Goal: Check status: Check status

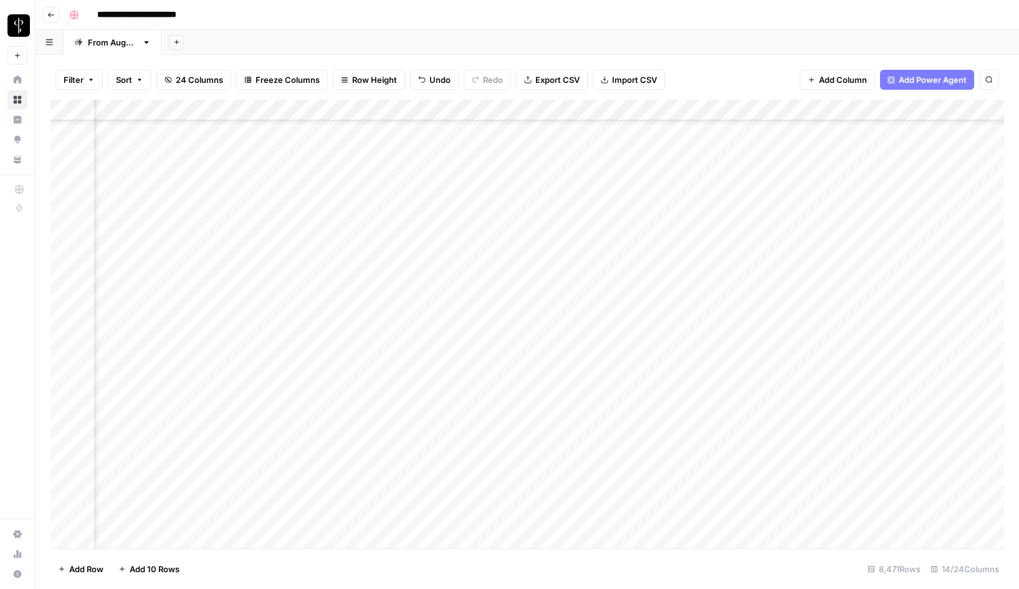
scroll to position [179029, 807]
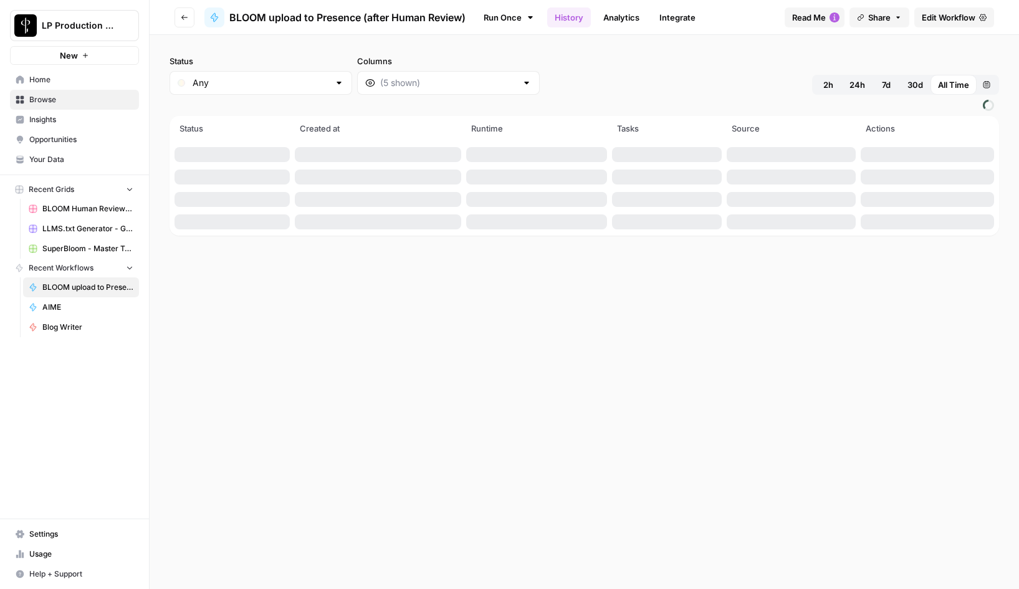
click at [181, 21] on icon "button" at bounding box center [184, 17] width 7 height 7
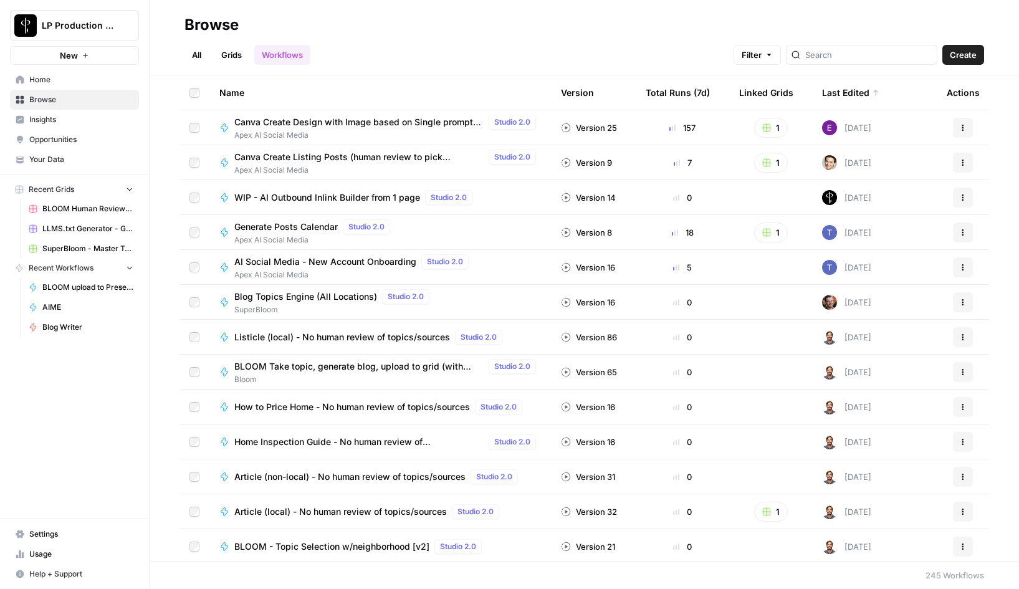
click at [858, 61] on div at bounding box center [861, 55] width 151 height 20
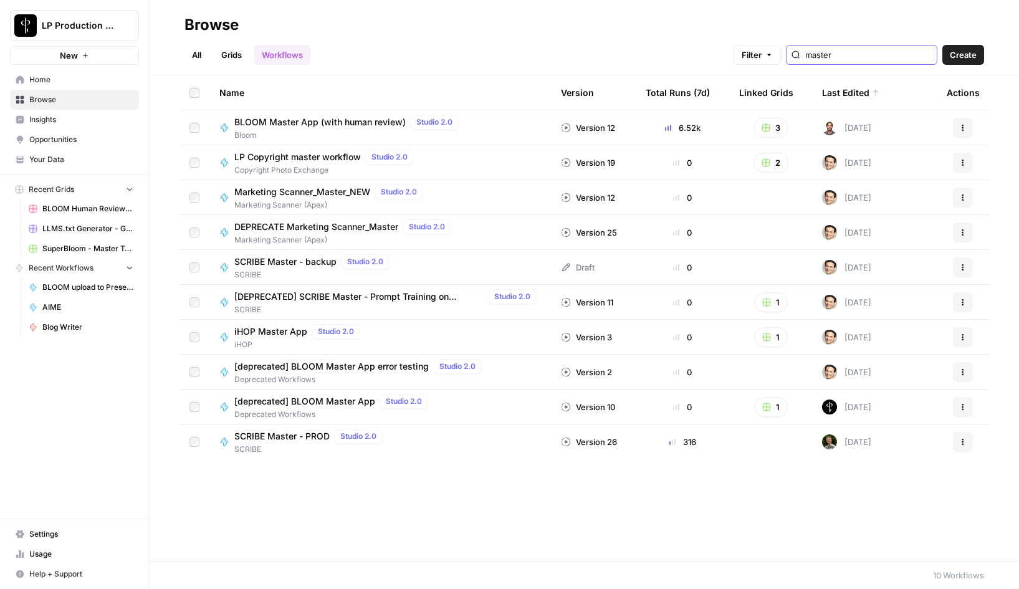
type input "master"
click at [353, 118] on span "BLOOM Master App (with human review)" at bounding box center [319, 122] width 171 height 12
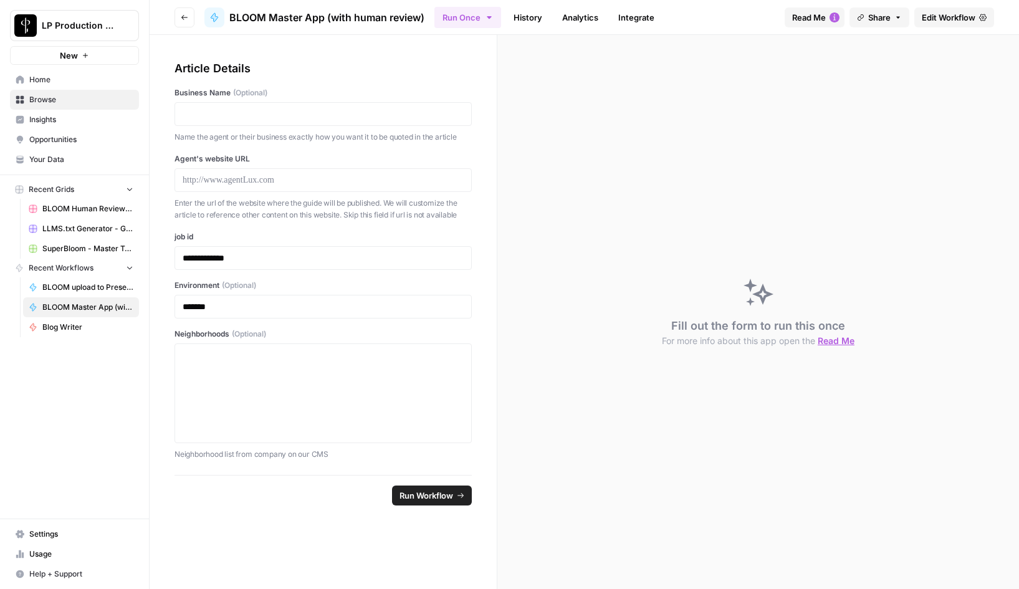
click at [534, 21] on link "History" at bounding box center [528, 17] width 44 height 20
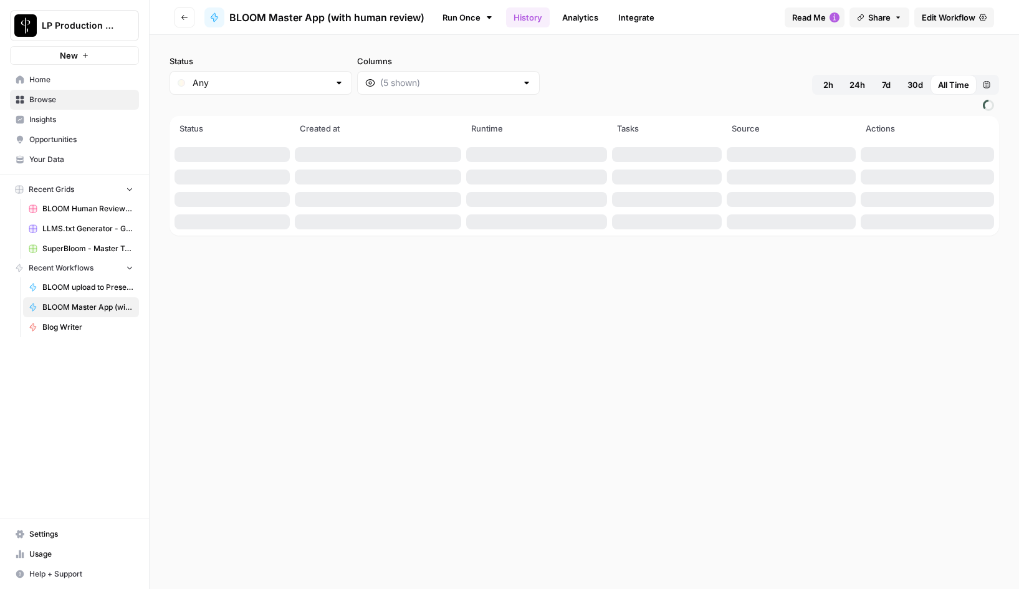
click at [828, 92] on button "2h" at bounding box center [827, 85] width 27 height 20
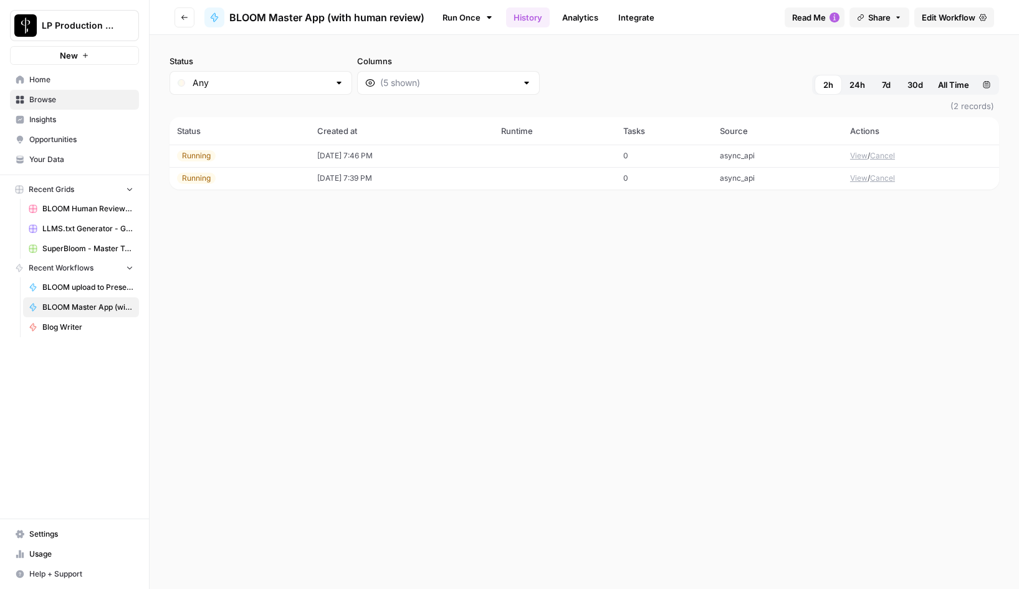
click at [855, 180] on button "View" at bounding box center [858, 178] width 17 height 11
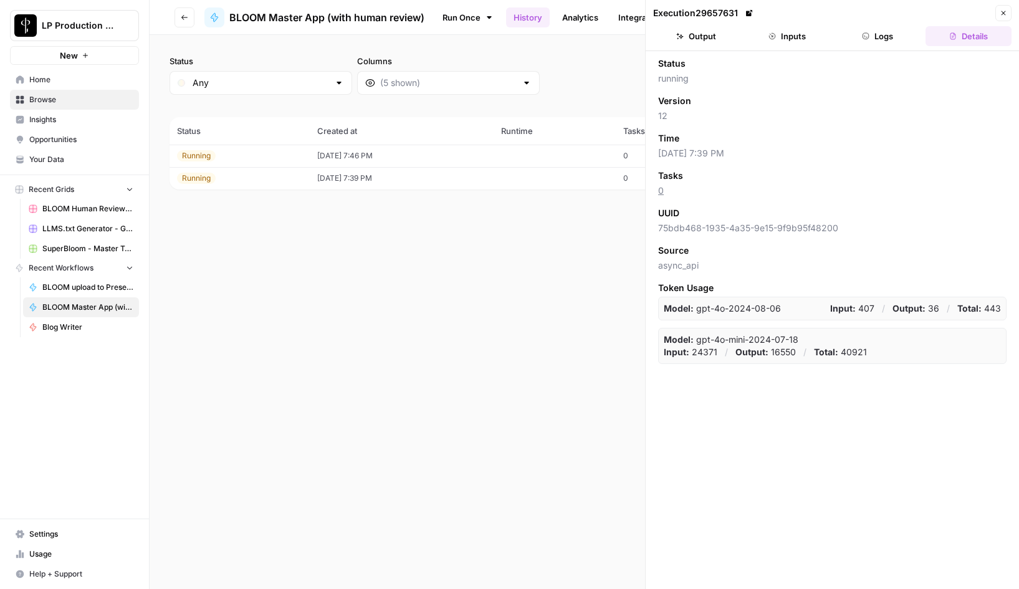
click at [877, 39] on button "Logs" at bounding box center [878, 36] width 86 height 20
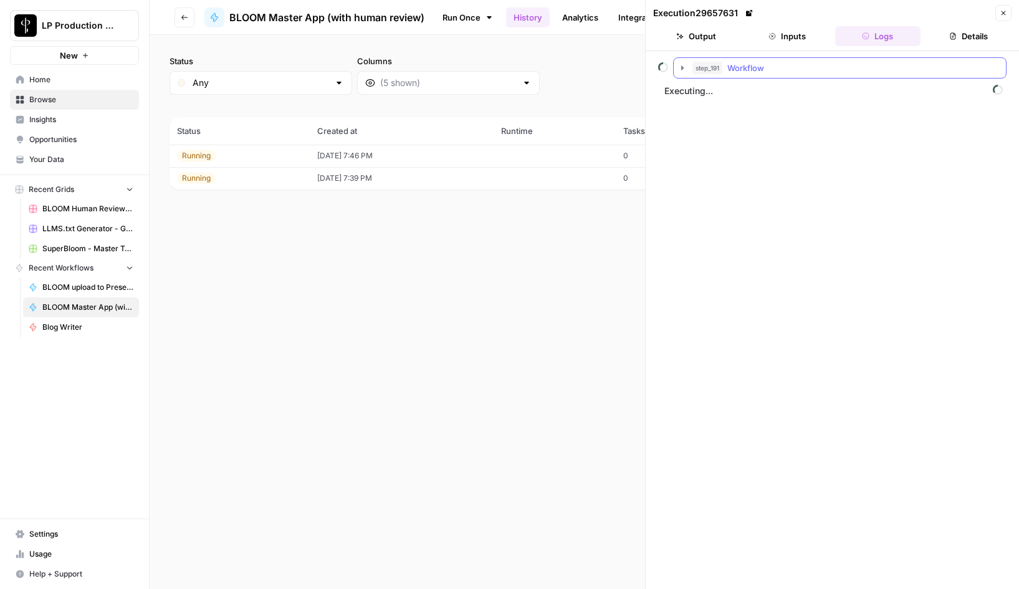
click at [682, 64] on icon "button" at bounding box center [682, 68] width 10 height 10
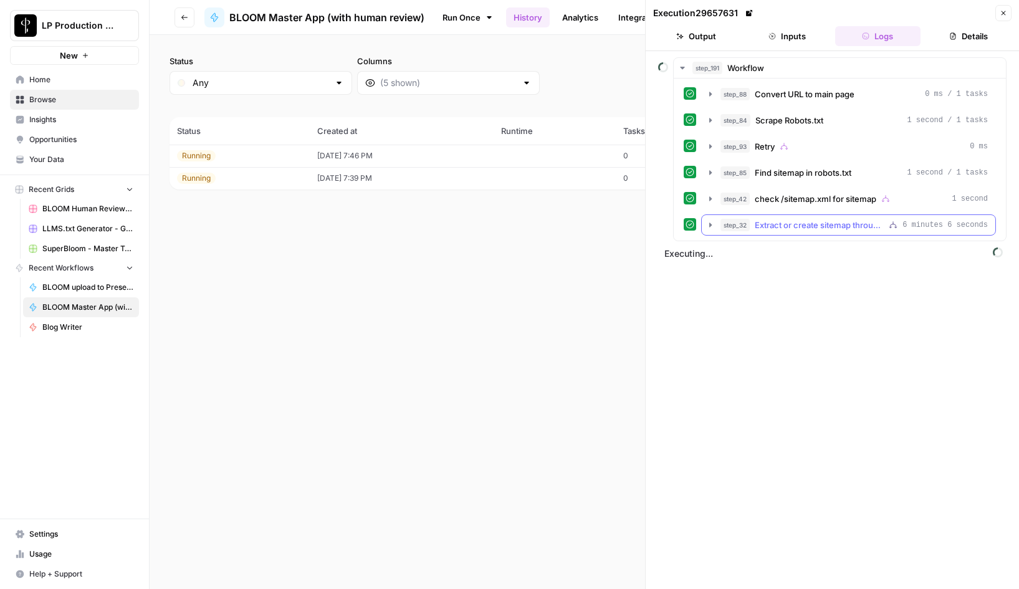
click at [710, 229] on icon "button" at bounding box center [710, 225] width 10 height 10
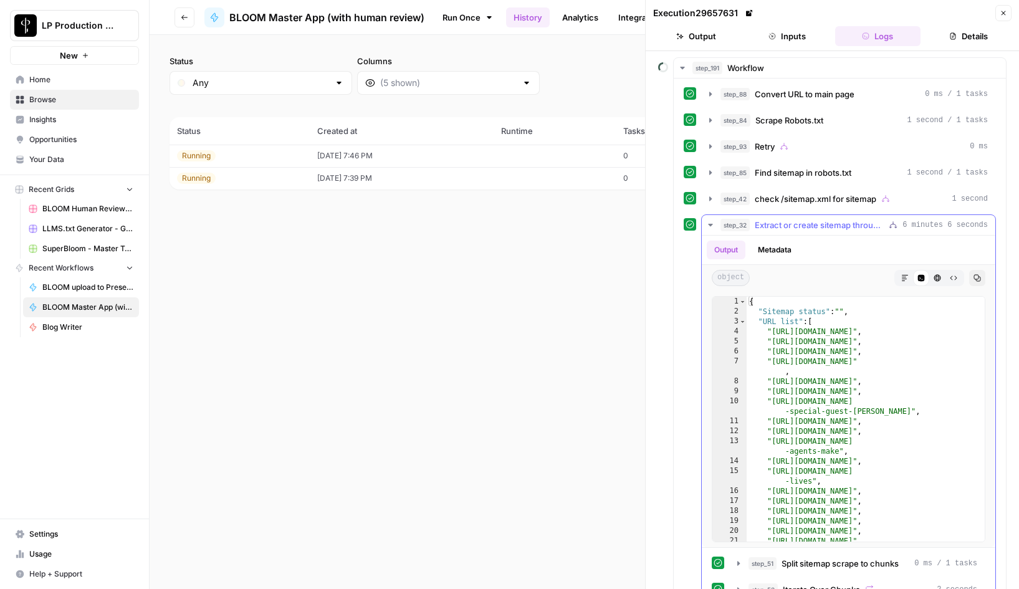
click at [710, 229] on icon "button" at bounding box center [710, 225] width 10 height 10
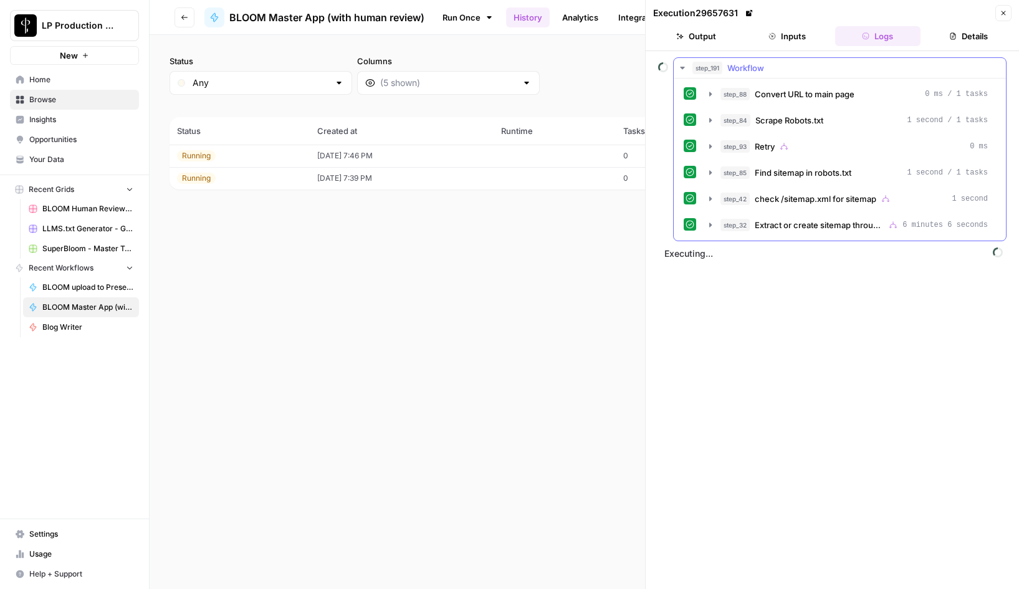
click at [680, 65] on icon "button" at bounding box center [682, 68] width 10 height 10
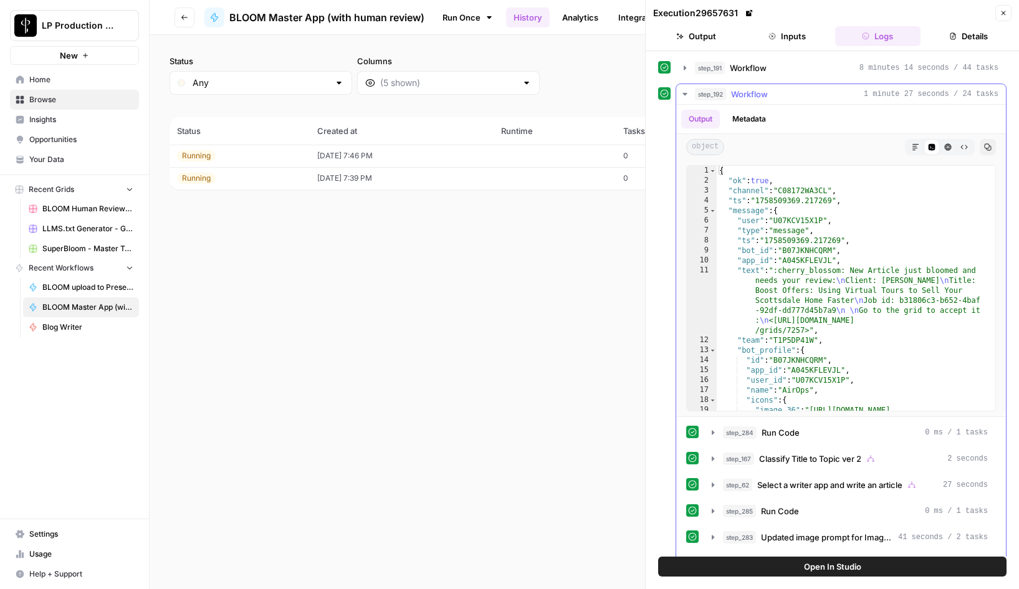
click at [682, 95] on icon "button" at bounding box center [685, 94] width 10 height 10
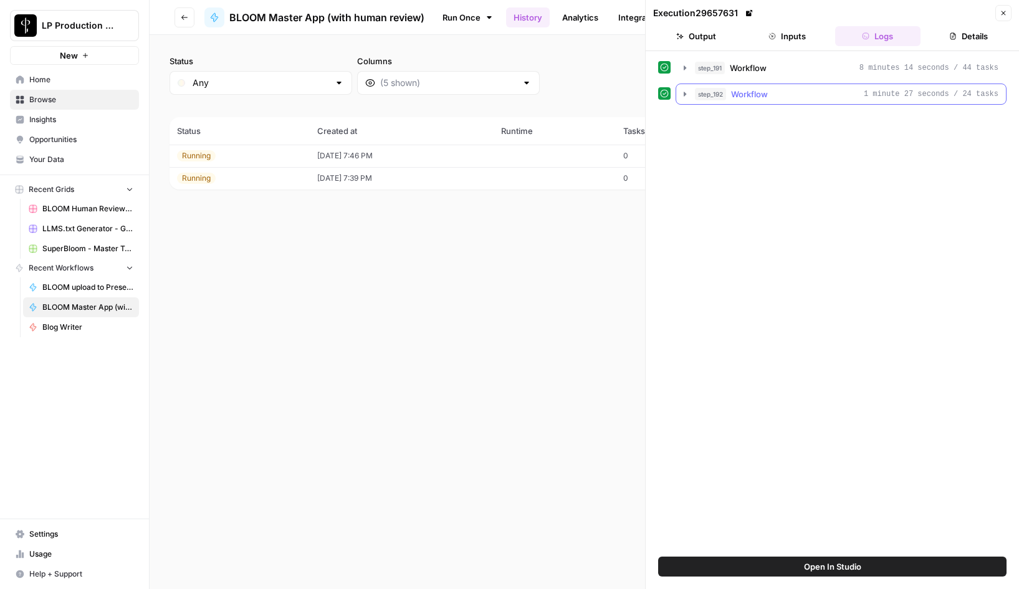
click at [682, 95] on icon "button" at bounding box center [685, 94] width 10 height 10
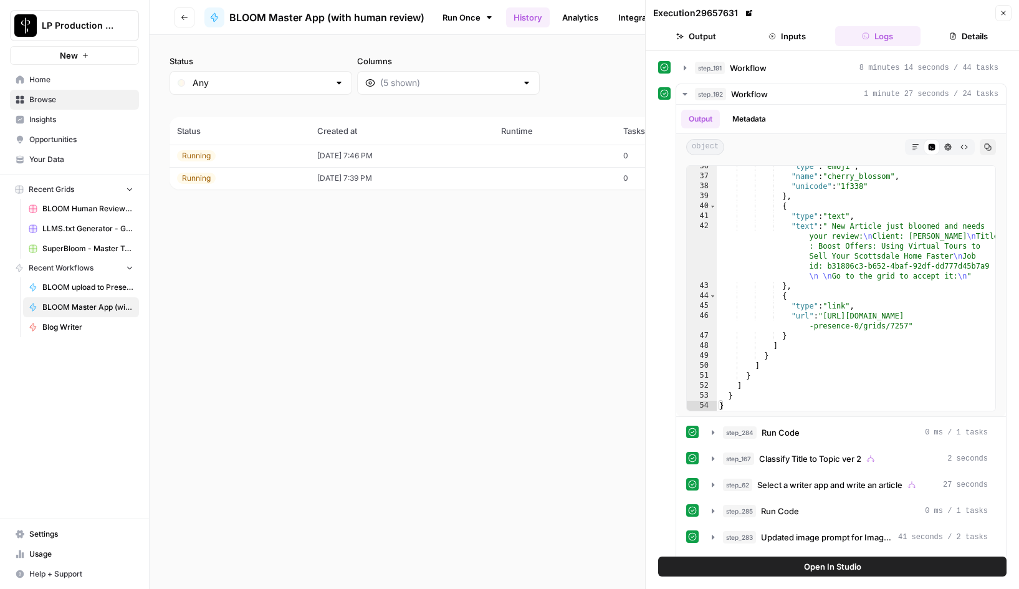
click at [1007, 20] on button "Close" at bounding box center [1003, 13] width 16 height 16
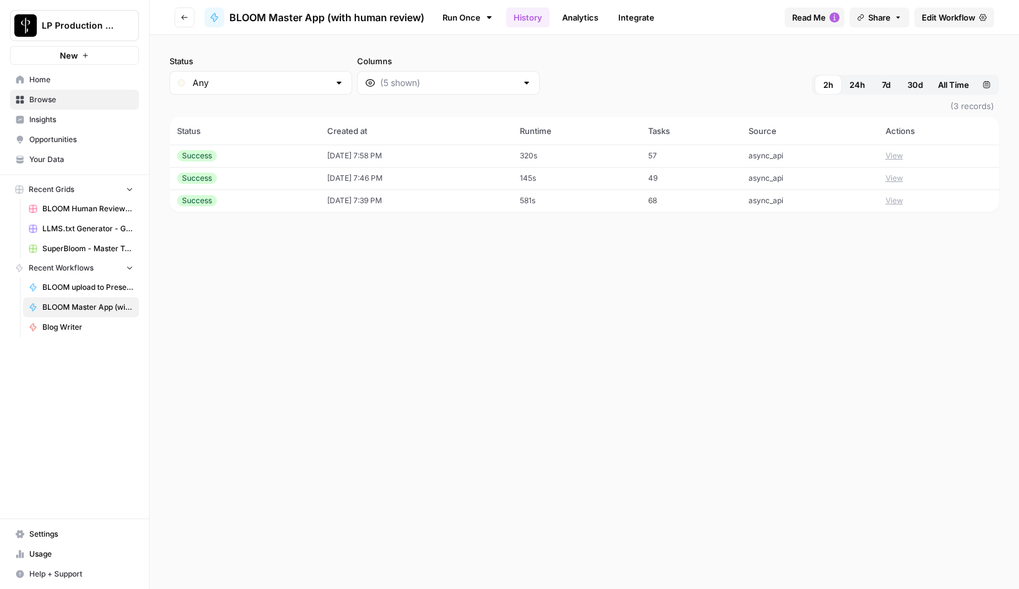
click at [900, 202] on button "View" at bounding box center [893, 200] width 17 height 11
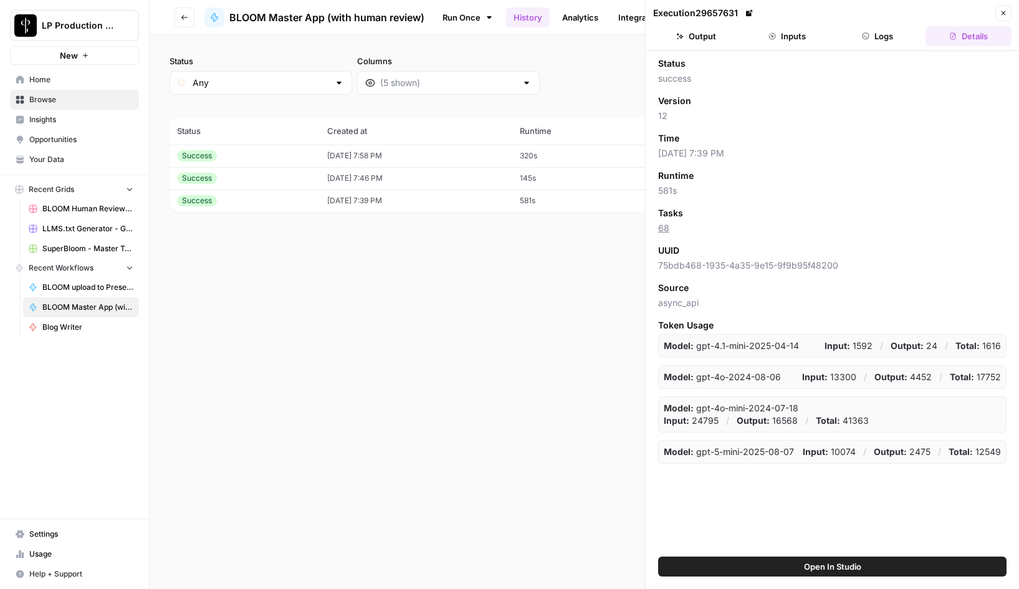
click at [878, 36] on button "Logs" at bounding box center [878, 36] width 86 height 20
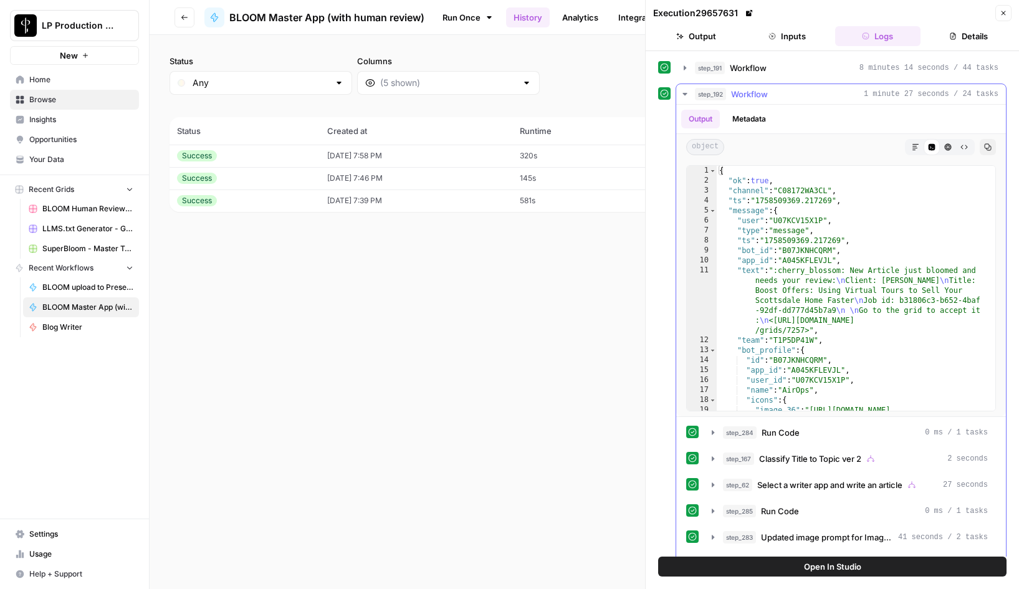
click at [682, 92] on icon "button" at bounding box center [685, 94] width 10 height 10
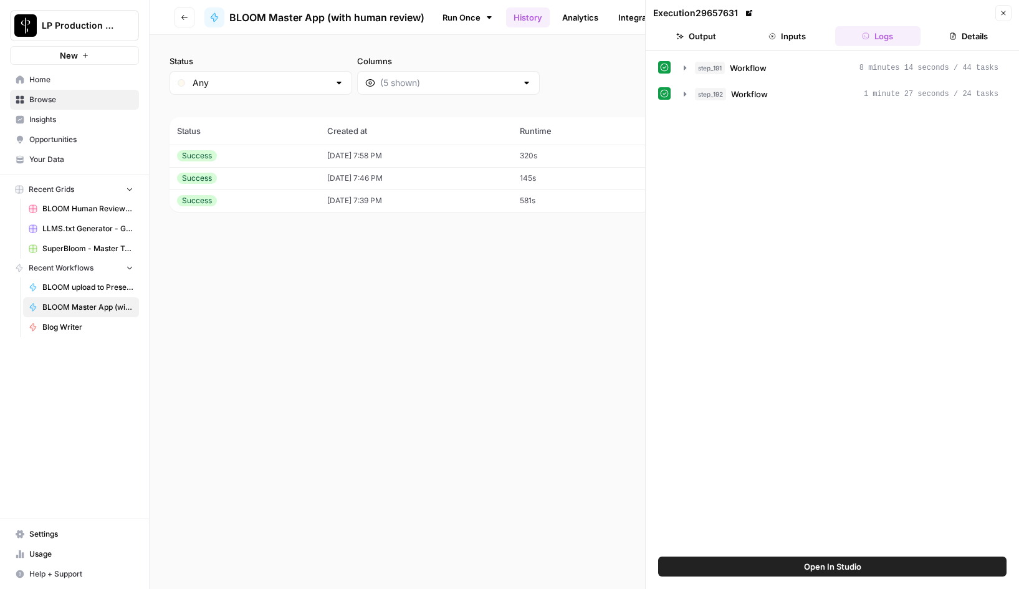
click at [690, 38] on button "Output" at bounding box center [696, 36] width 86 height 20
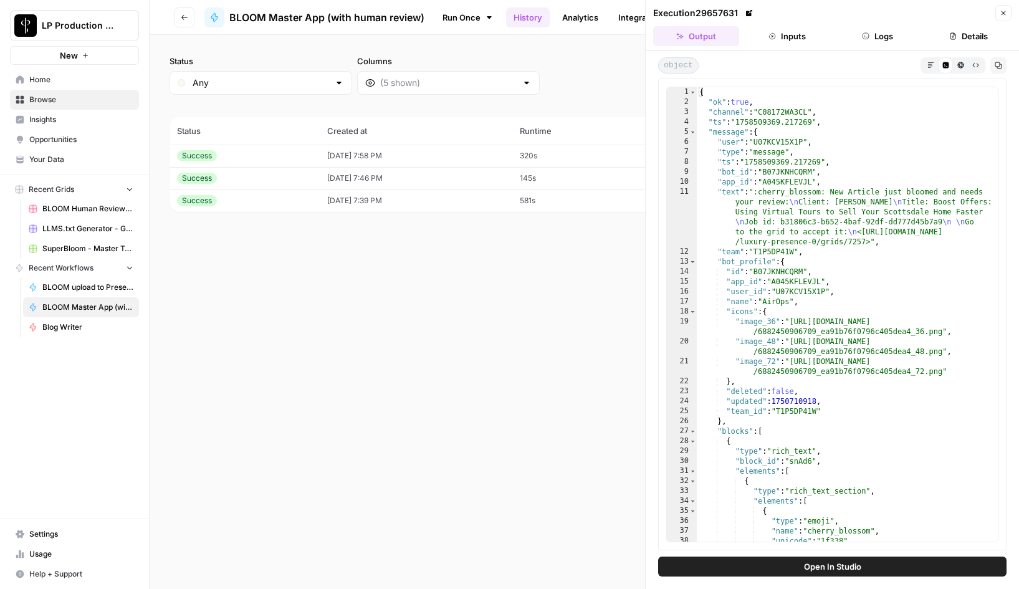
click at [797, 32] on button "Inputs" at bounding box center [787, 36] width 86 height 20
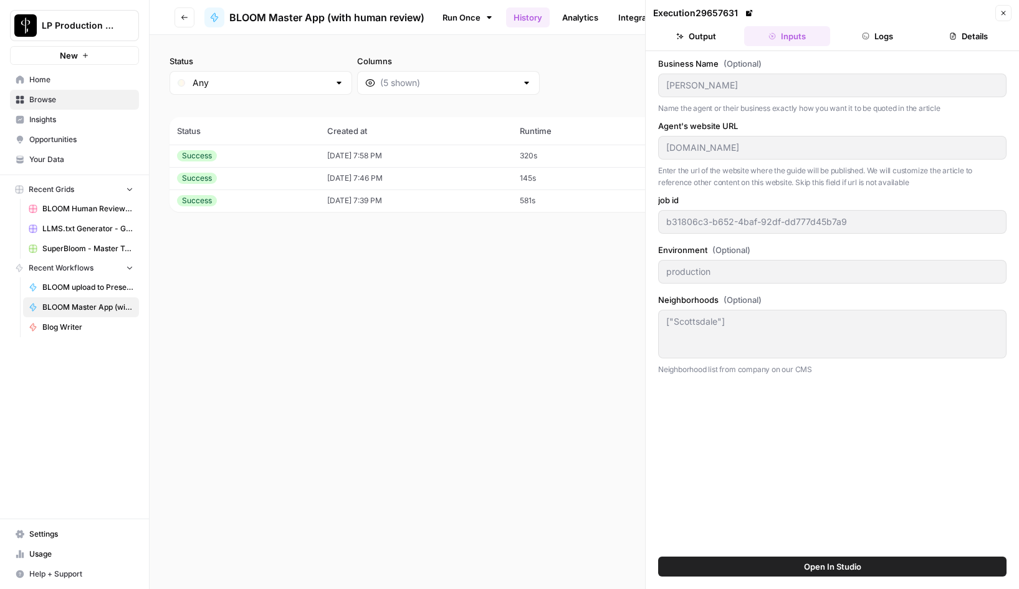
click at [863, 37] on icon "button" at bounding box center [866, 36] width 6 height 6
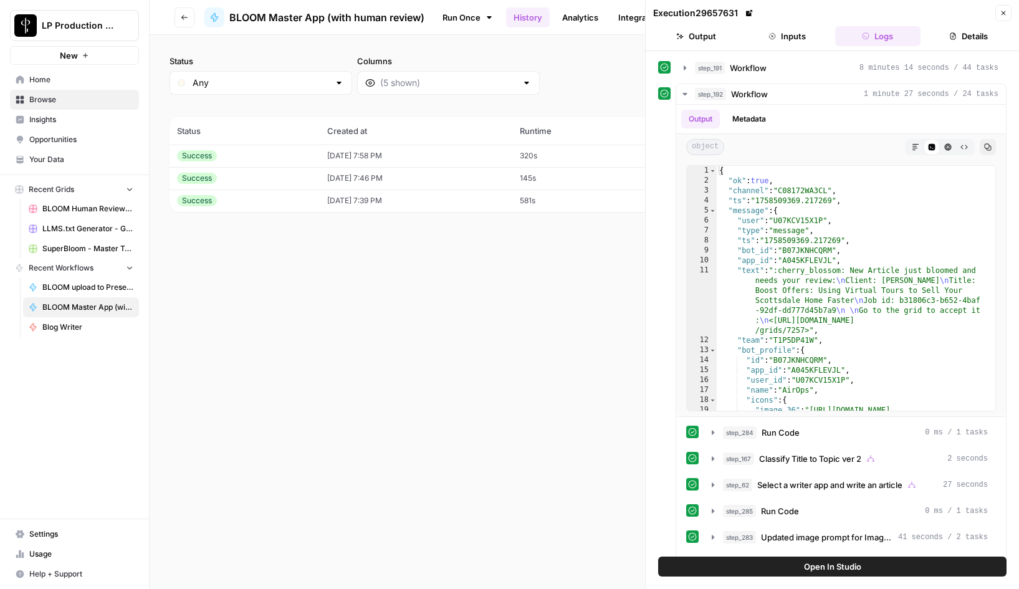
click at [1001, 15] on icon "button" at bounding box center [1002, 12] width 7 height 7
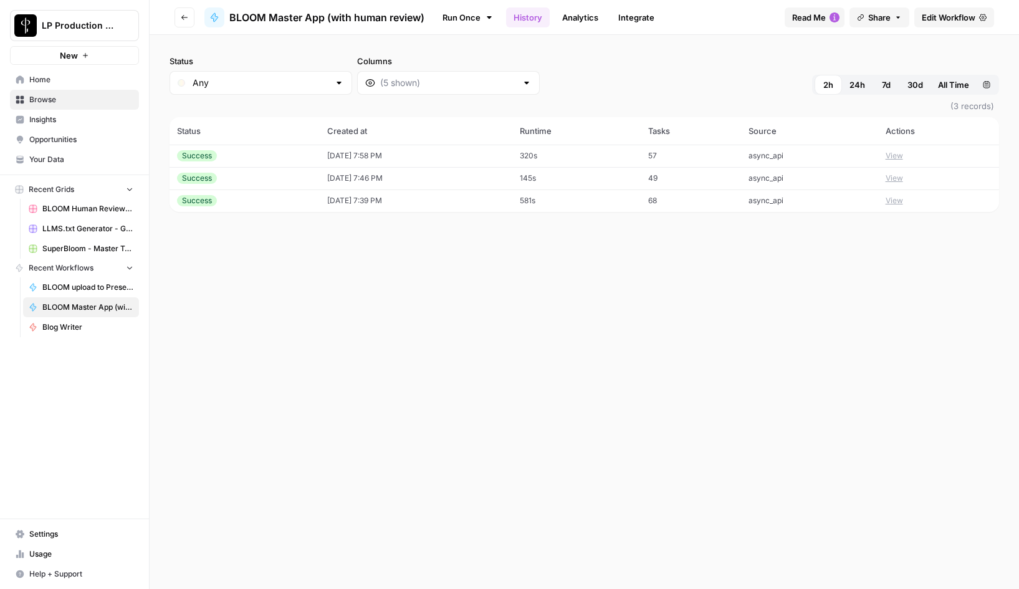
click at [903, 176] on button "View" at bounding box center [893, 178] width 17 height 11
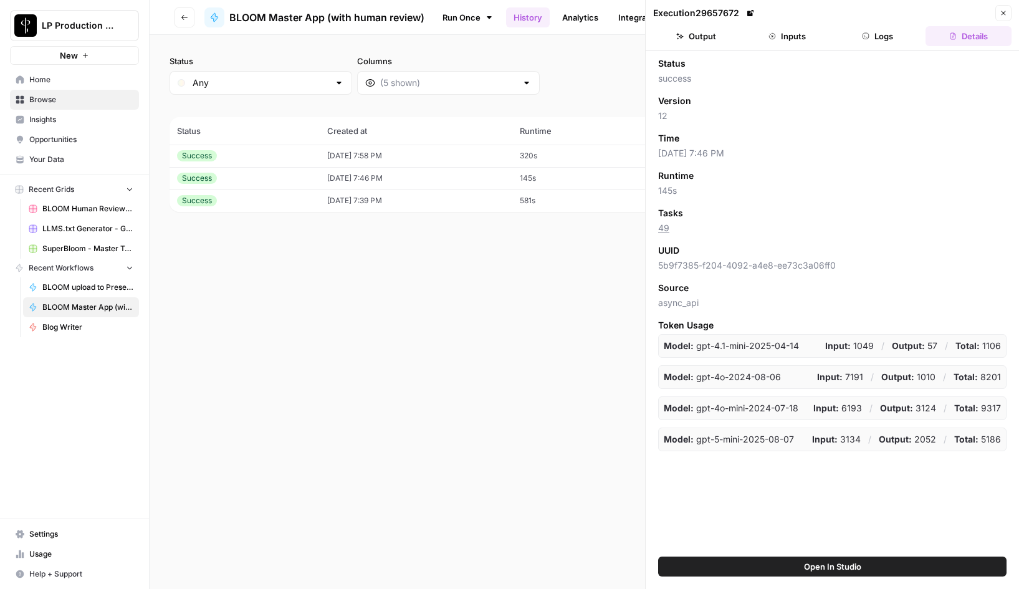
click at [703, 40] on button "Output" at bounding box center [696, 36] width 86 height 20
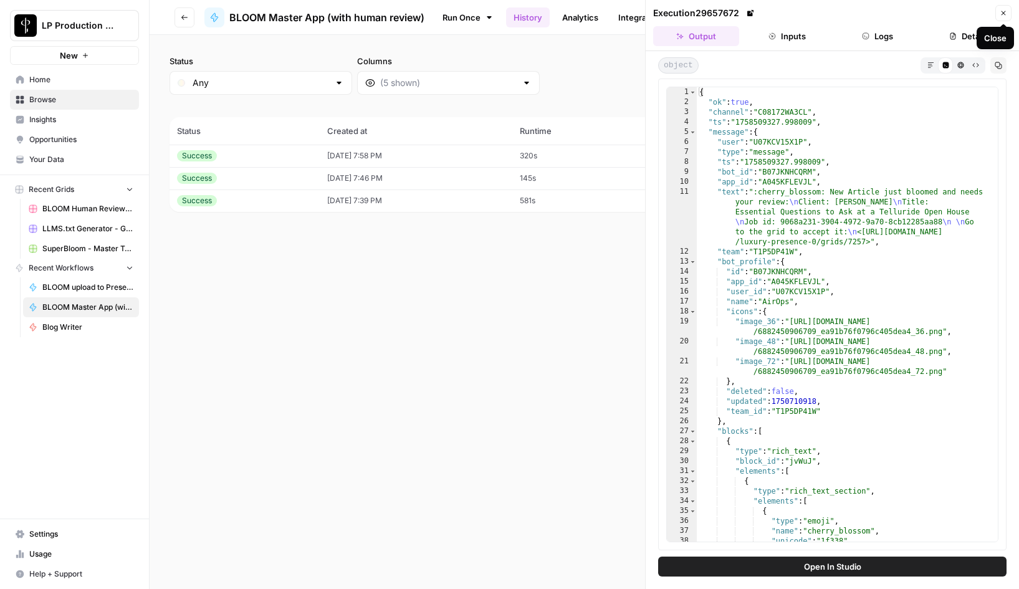
click at [1006, 12] on icon "button" at bounding box center [1002, 12] width 7 height 7
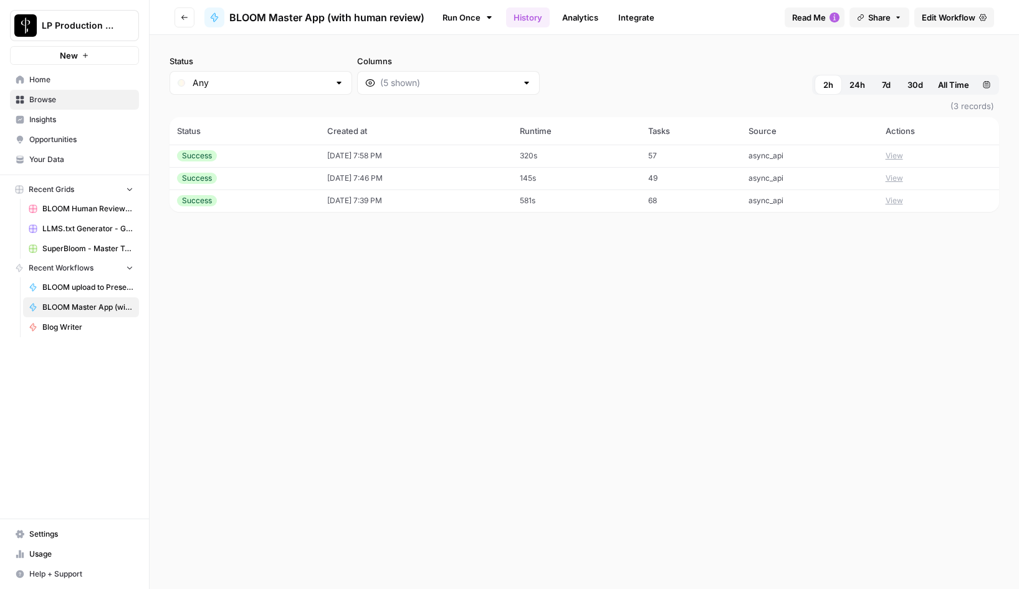
click at [900, 201] on button "View" at bounding box center [893, 200] width 17 height 11
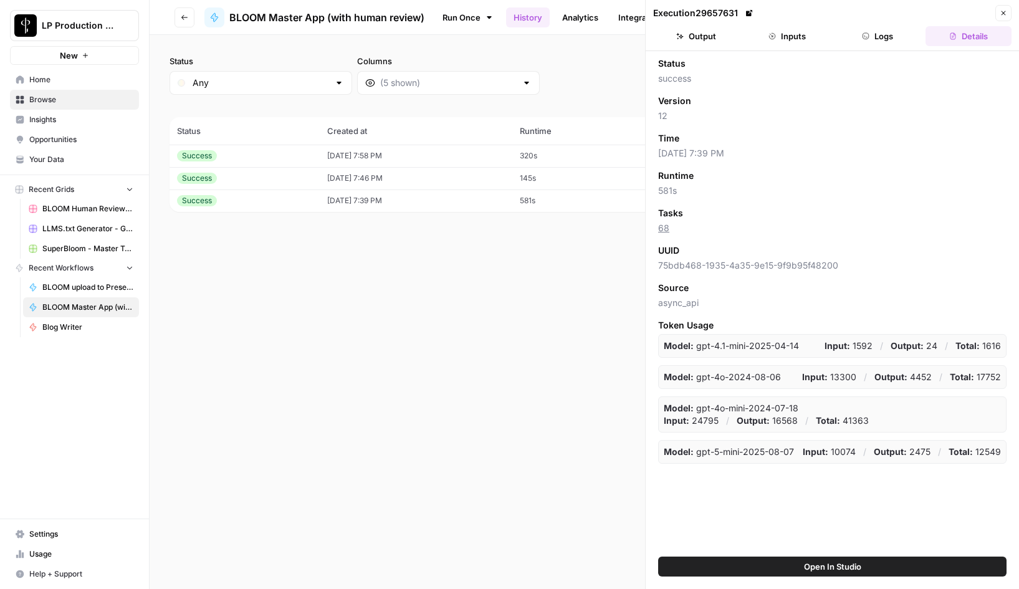
click at [882, 32] on button "Logs" at bounding box center [878, 36] width 86 height 20
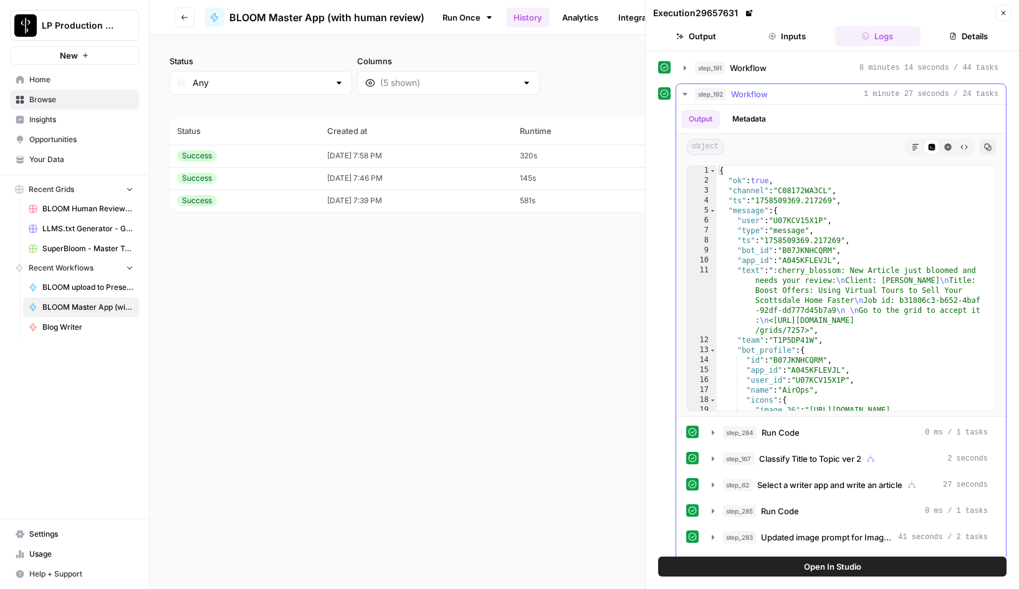
click at [684, 92] on icon "button" at bounding box center [685, 94] width 10 height 10
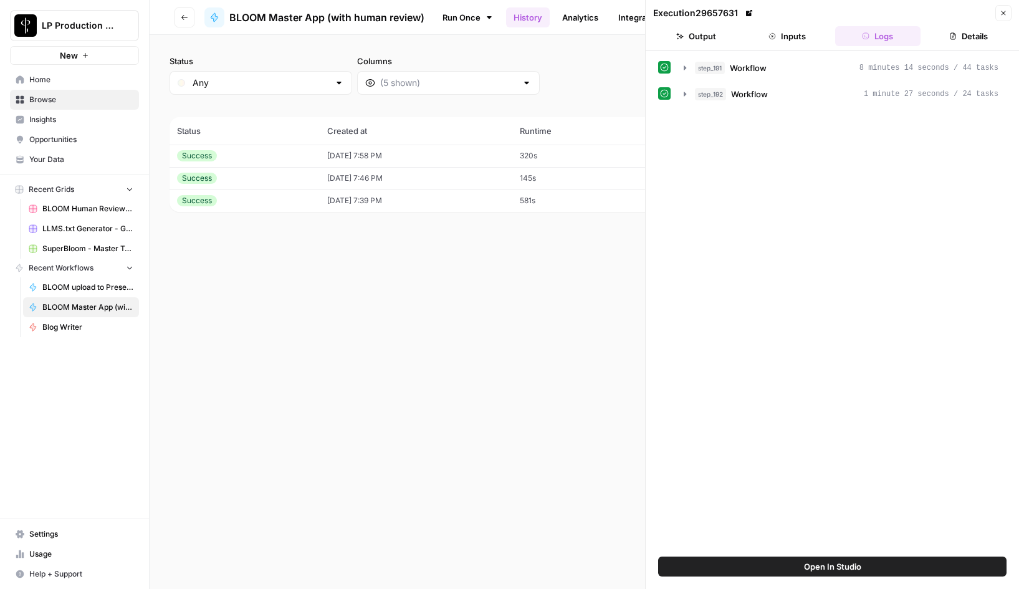
click at [697, 42] on button "Output" at bounding box center [696, 36] width 86 height 20
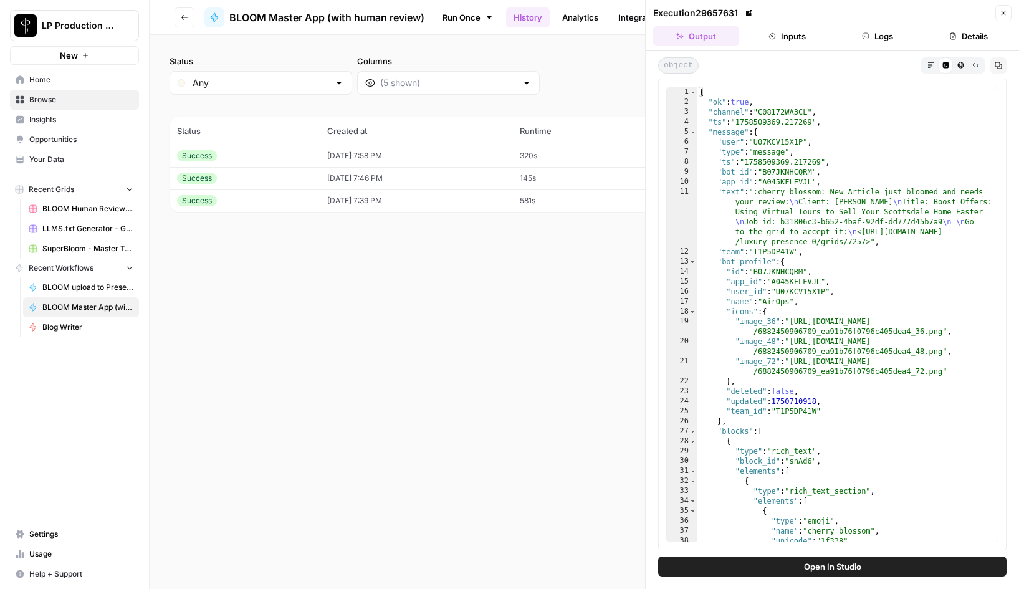
click at [1010, 14] on button "Close" at bounding box center [1003, 13] width 16 height 16
